Goal: Find specific page/section: Find specific page/section

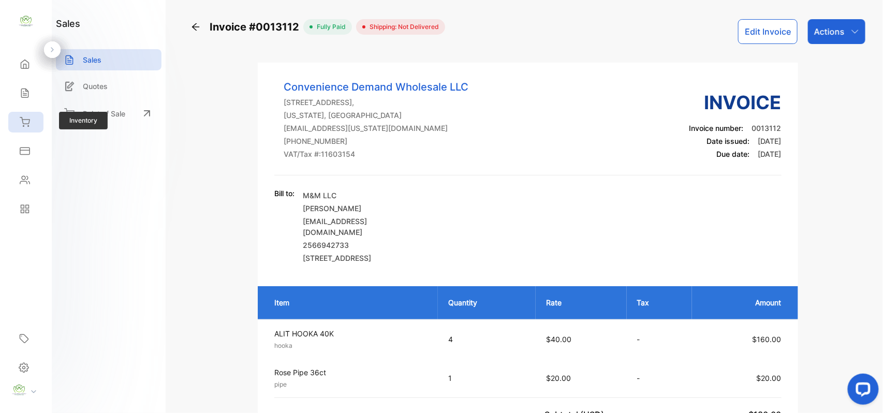
drag, startPoint x: 35, startPoint y: 127, endPoint x: 17, endPoint y: 125, distance: 18.2
click at [34, 127] on div "Inventory" at bounding box center [25, 122] width 35 height 21
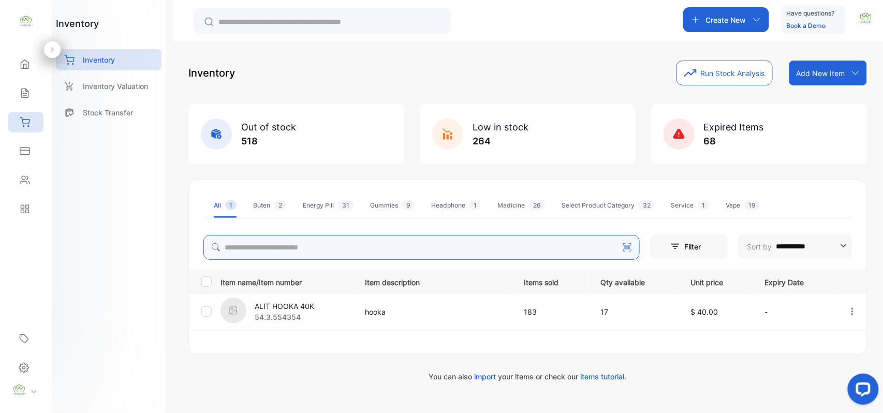
click at [267, 253] on input "search" at bounding box center [421, 247] width 436 height 25
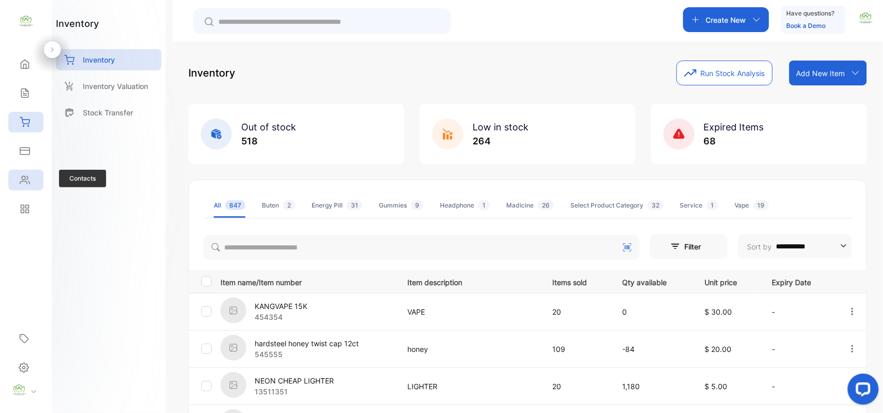
click at [25, 176] on icon at bounding box center [25, 180] width 10 height 10
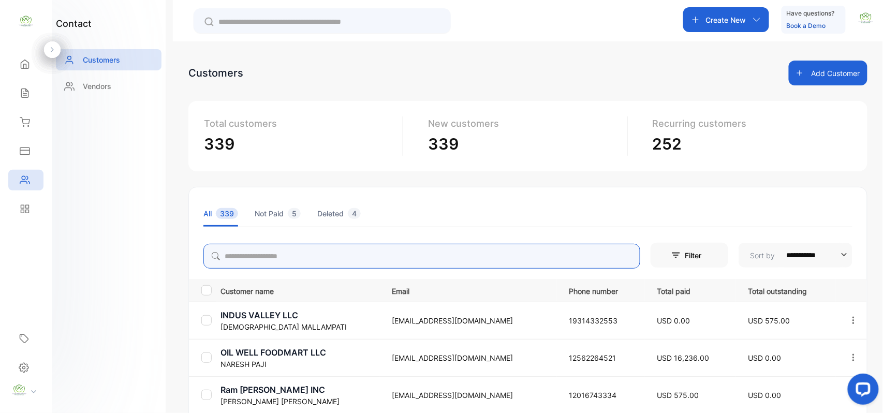
click at [253, 251] on input "search" at bounding box center [421, 256] width 437 height 25
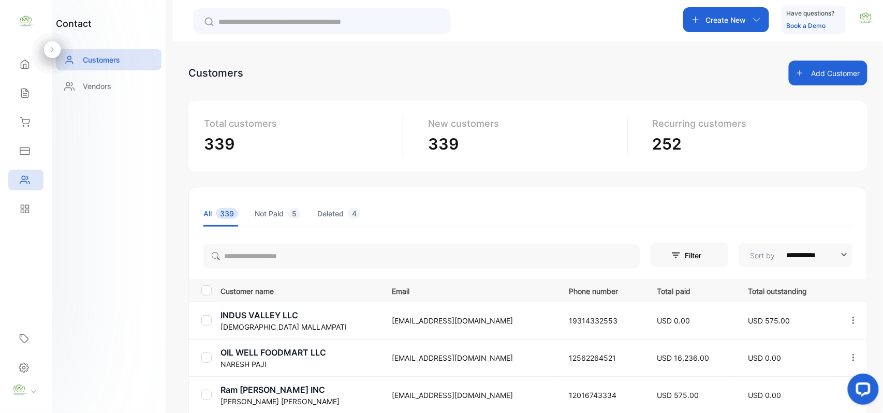
click at [452, 53] on div "**********" at bounding box center [528, 247] width 710 height 413
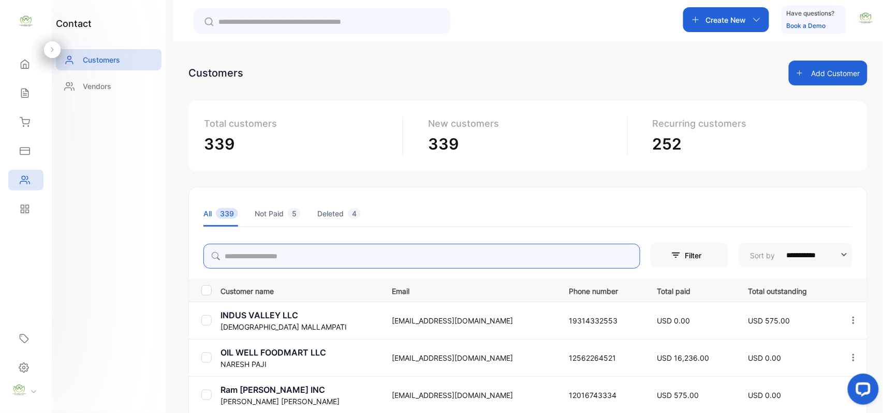
click at [293, 261] on input "search" at bounding box center [421, 256] width 437 height 25
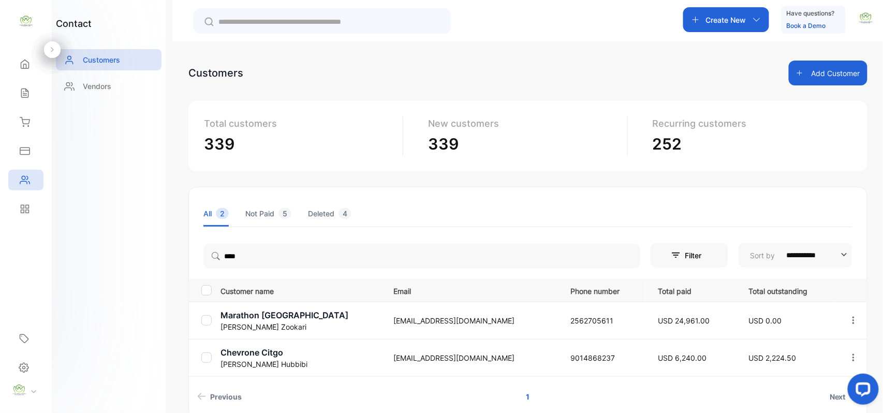
click at [145, 276] on div "contact Customers Vendors" at bounding box center [109, 206] width 114 height 413
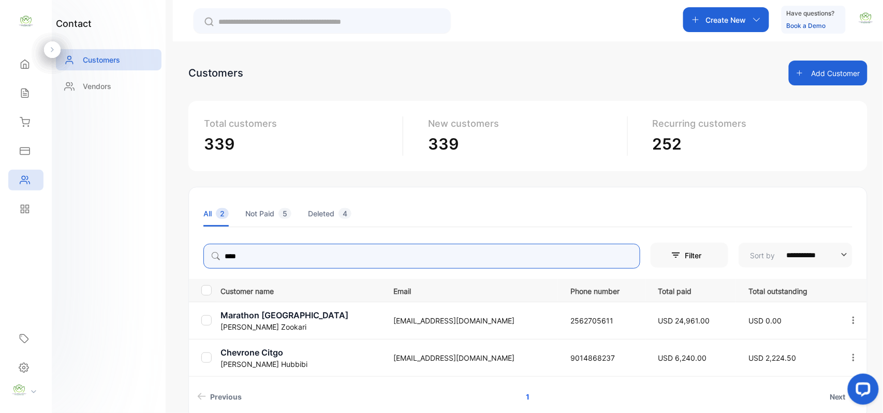
click at [432, 265] on input "****" at bounding box center [421, 256] width 437 height 25
type input "*"
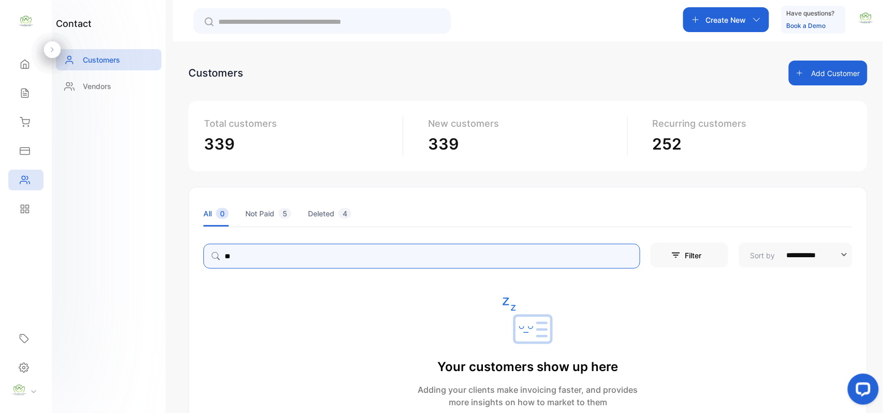
type input "*"
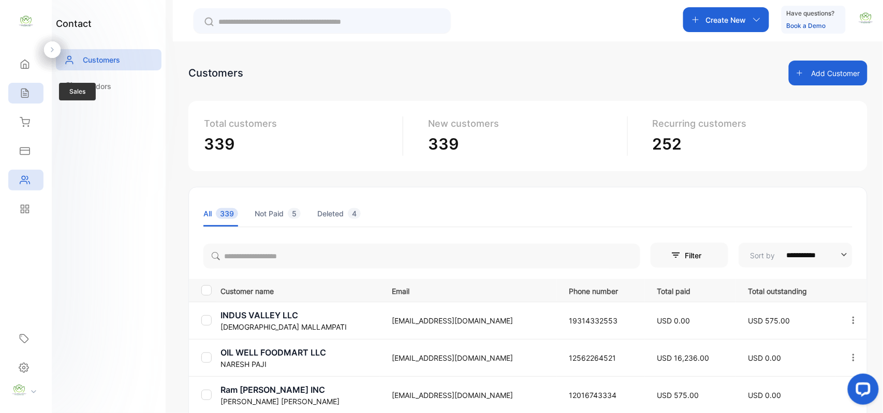
click at [17, 89] on div "Sales" at bounding box center [23, 93] width 13 height 10
